Goal: Find specific page/section: Find specific page/section

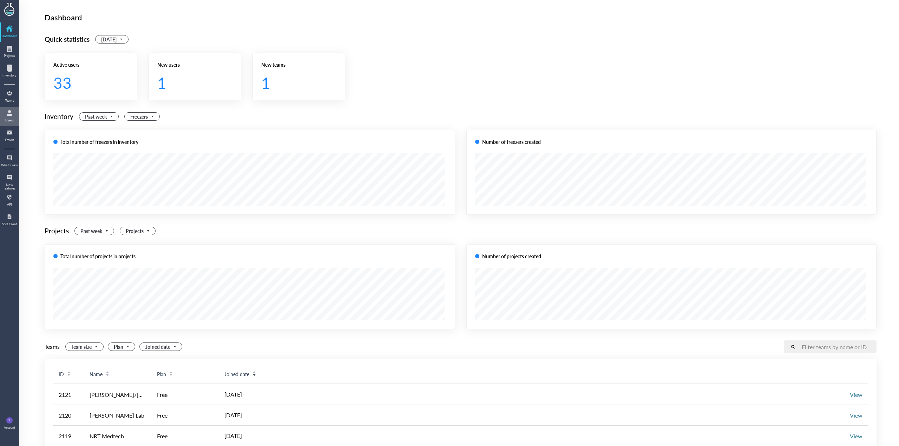
click at [13, 119] on div "Users" at bounding box center [10, 121] width 18 height 4
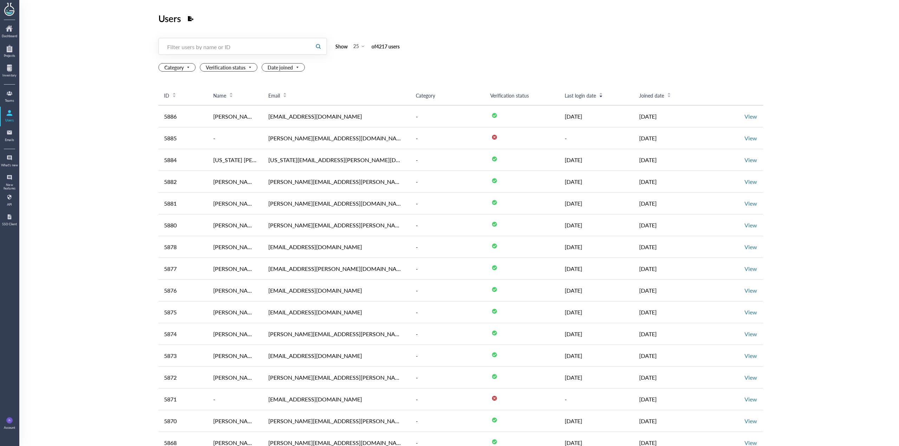
click at [226, 48] on div "Filter users by name or ID" at bounding box center [234, 46] width 135 height 7
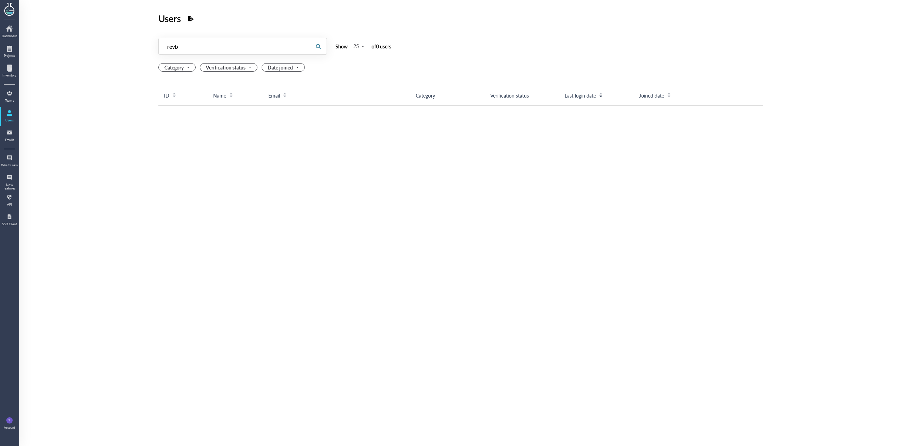
drag, startPoint x: 199, startPoint y: 51, endPoint x: 130, endPoint y: 49, distance: 69.5
click at [124, 48] on div "Users Filter users by name or ID revb revb Show 25 of 0 user s Category Verific…" at bounding box center [459, 223] width 880 height 446
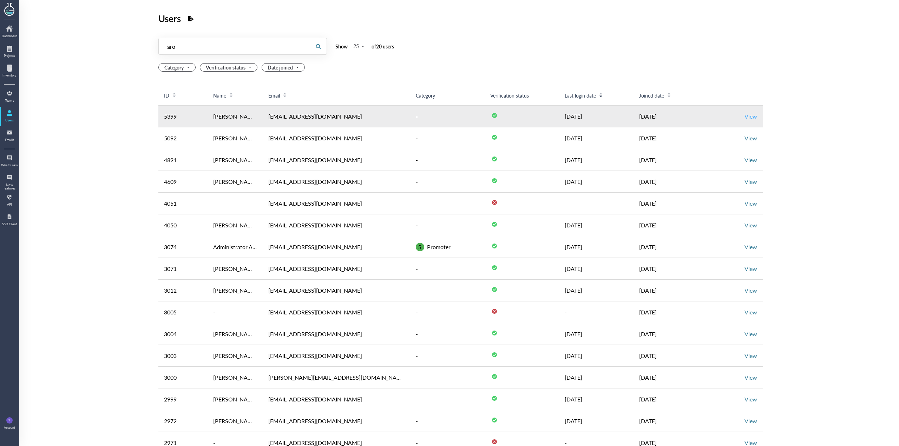
type input "aro"
click at [749, 113] on link "View" at bounding box center [750, 116] width 13 height 8
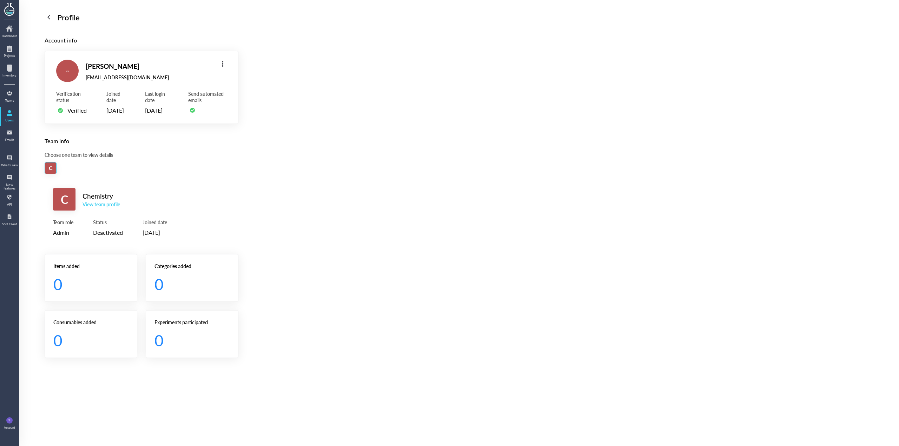
click at [107, 208] on div "View team profile" at bounding box center [102, 204] width 38 height 6
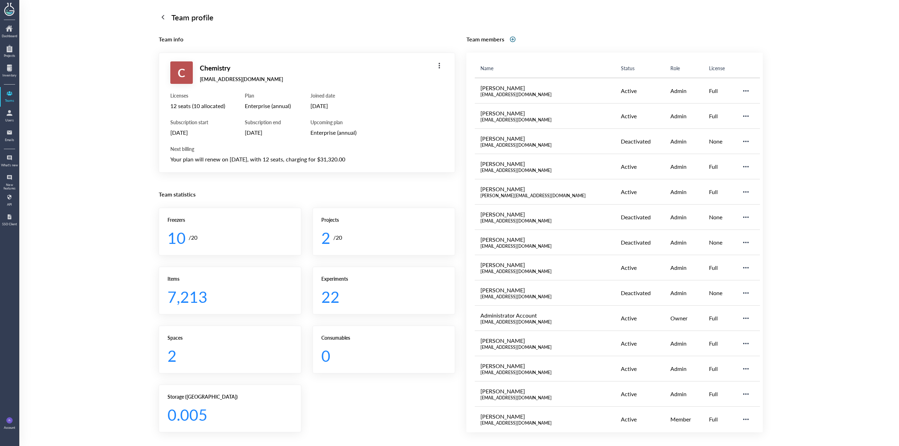
click at [304, 159] on div "Your plan will renew on [DATE], with 12 seats, charging for $31,320.00" at bounding box center [306, 159] width 273 height 9
drag, startPoint x: 304, startPoint y: 159, endPoint x: 323, endPoint y: 110, distance: 53.0
click at [323, 110] on div "Licenses 12 seats (10 allocated) Subscription start [DATE] Plan Enterprise (ann…" at bounding box center [306, 128] width 273 height 72
click at [323, 110] on div "[DATE]" at bounding box center [333, 105] width 46 height 9
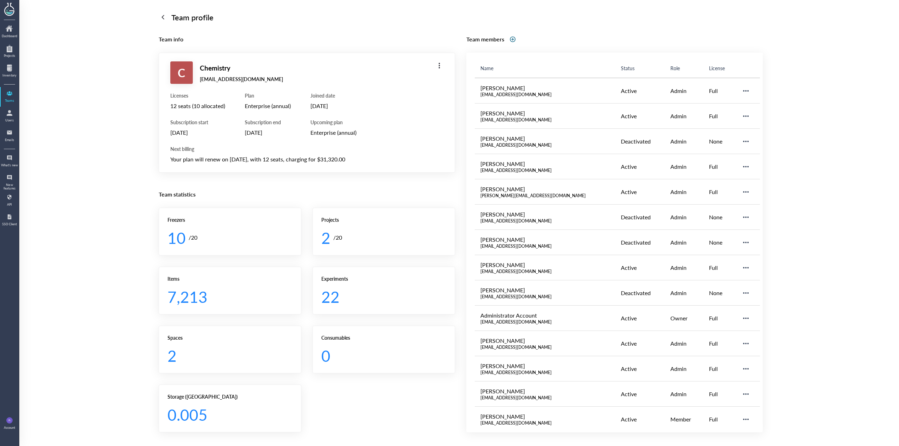
click at [285, 160] on div "Your plan will renew on [DATE], with 12 seats, charging for $31,320.00" at bounding box center [306, 159] width 273 height 9
drag, startPoint x: 265, startPoint y: 162, endPoint x: 293, endPoint y: 165, distance: 28.6
click at [265, 162] on div "Your plan will renew on [DATE], with 12 seats, charging for $31,320.00" at bounding box center [306, 159] width 273 height 9
click at [31, 123] on div "Team profile Team info C Chemistry [EMAIL_ADDRESS][DOMAIN_NAME] Licenses 12 sea…" at bounding box center [459, 223] width 880 height 446
